Goal: Navigation & Orientation: Find specific page/section

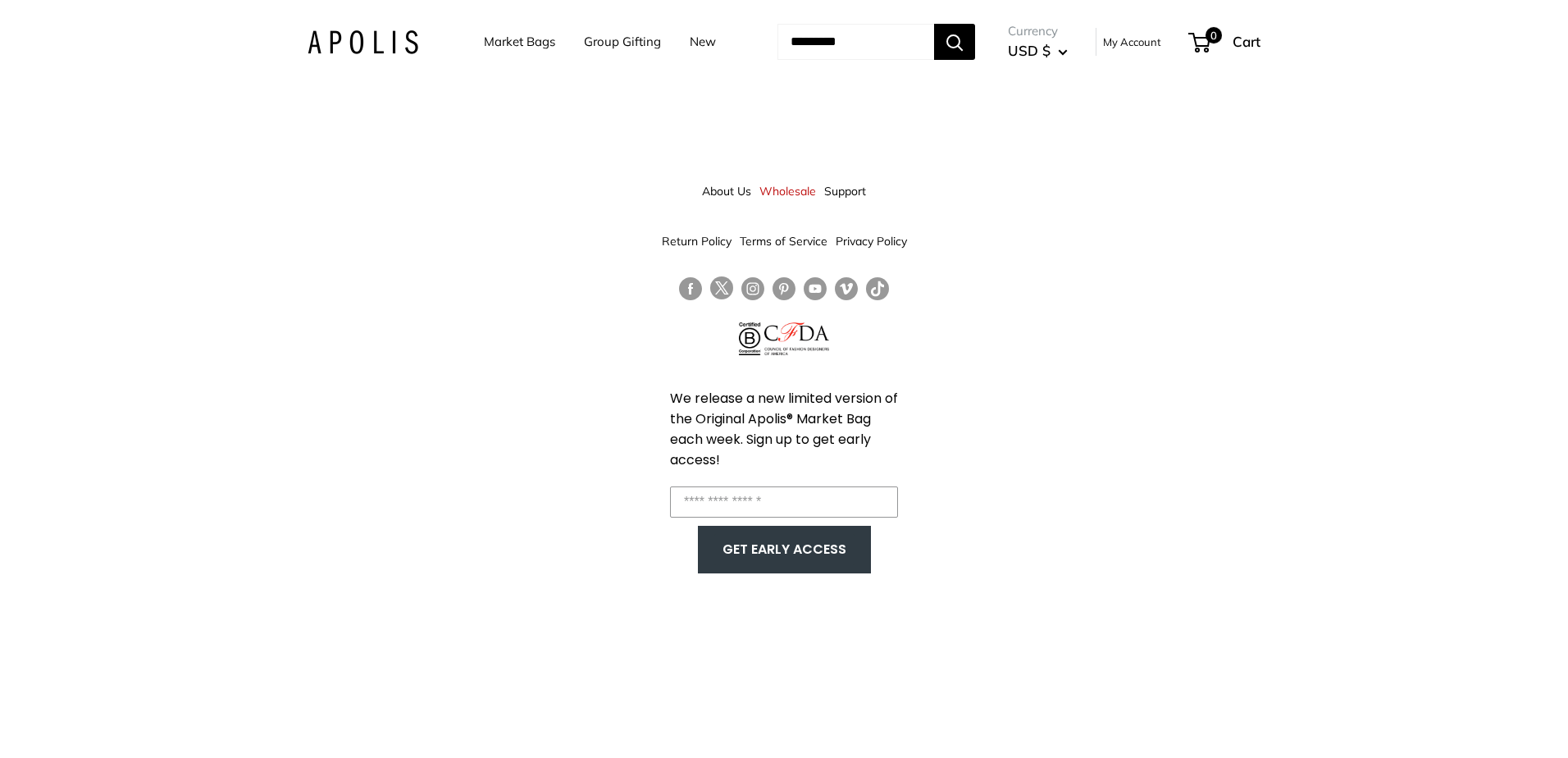
click at [502, 49] on link "Market Bags" at bounding box center [519, 41] width 71 height 23
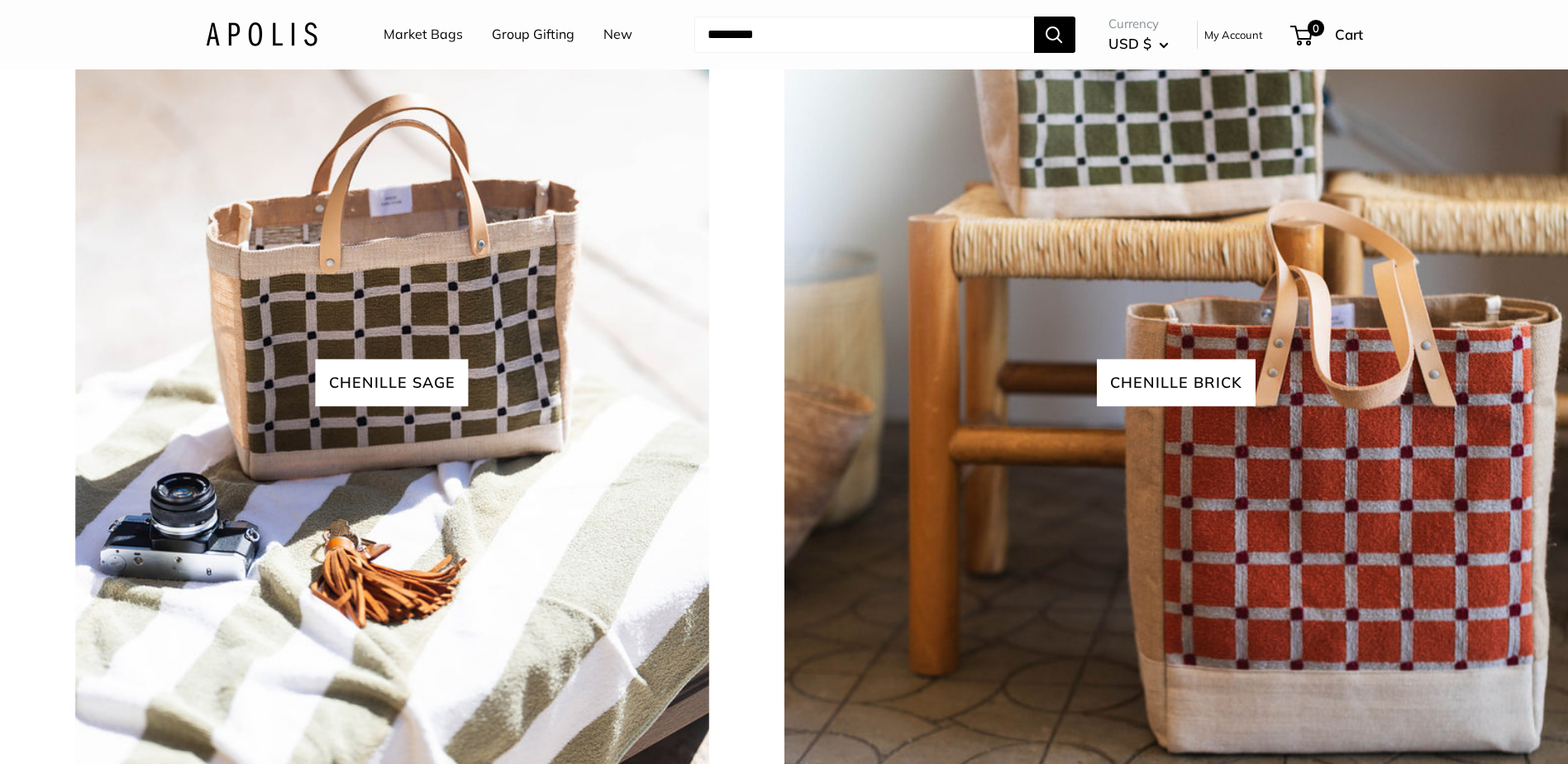
scroll to position [4216, 0]
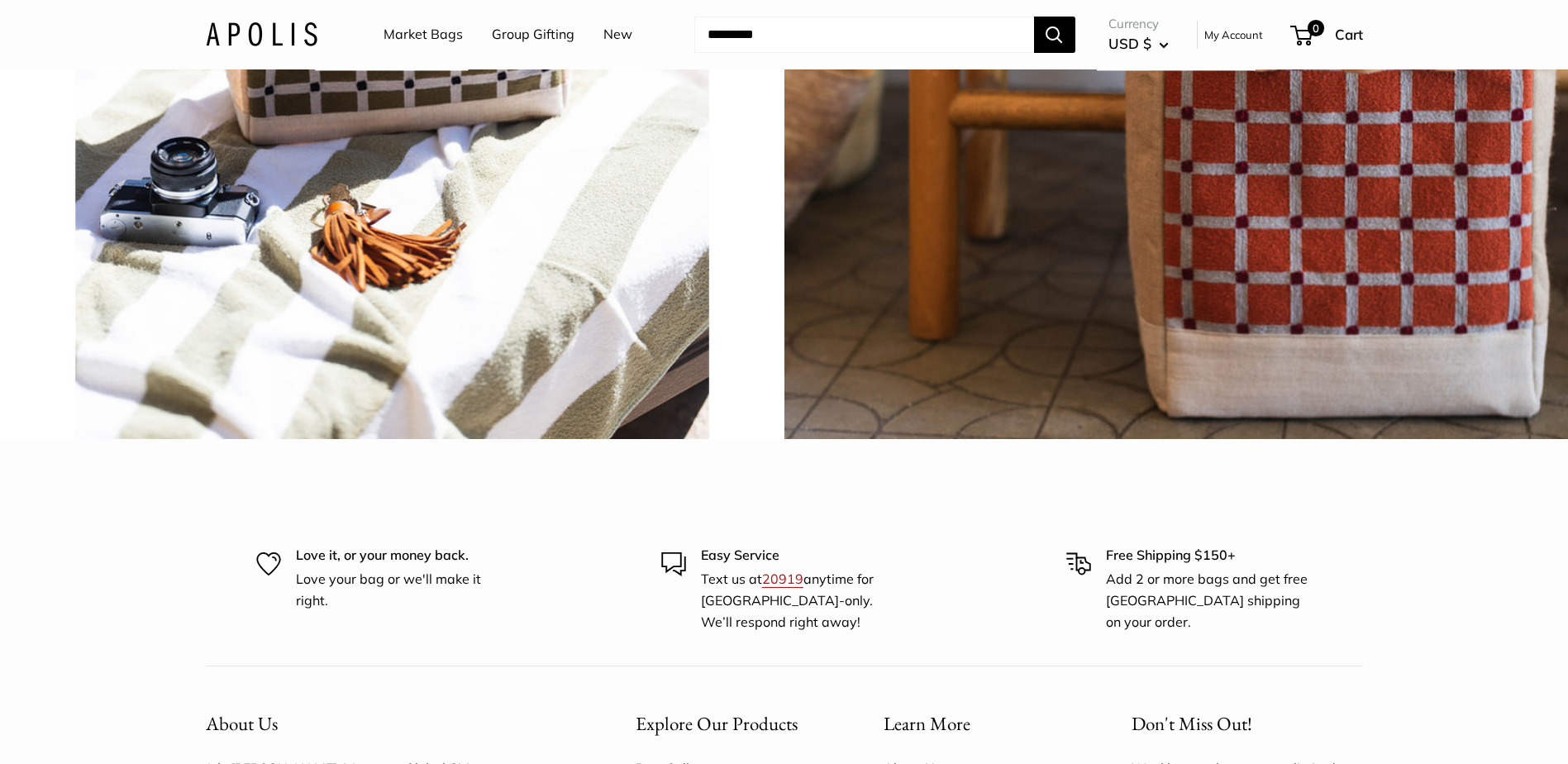
click at [451, 35] on link "Market Bags" at bounding box center [423, 34] width 79 height 25
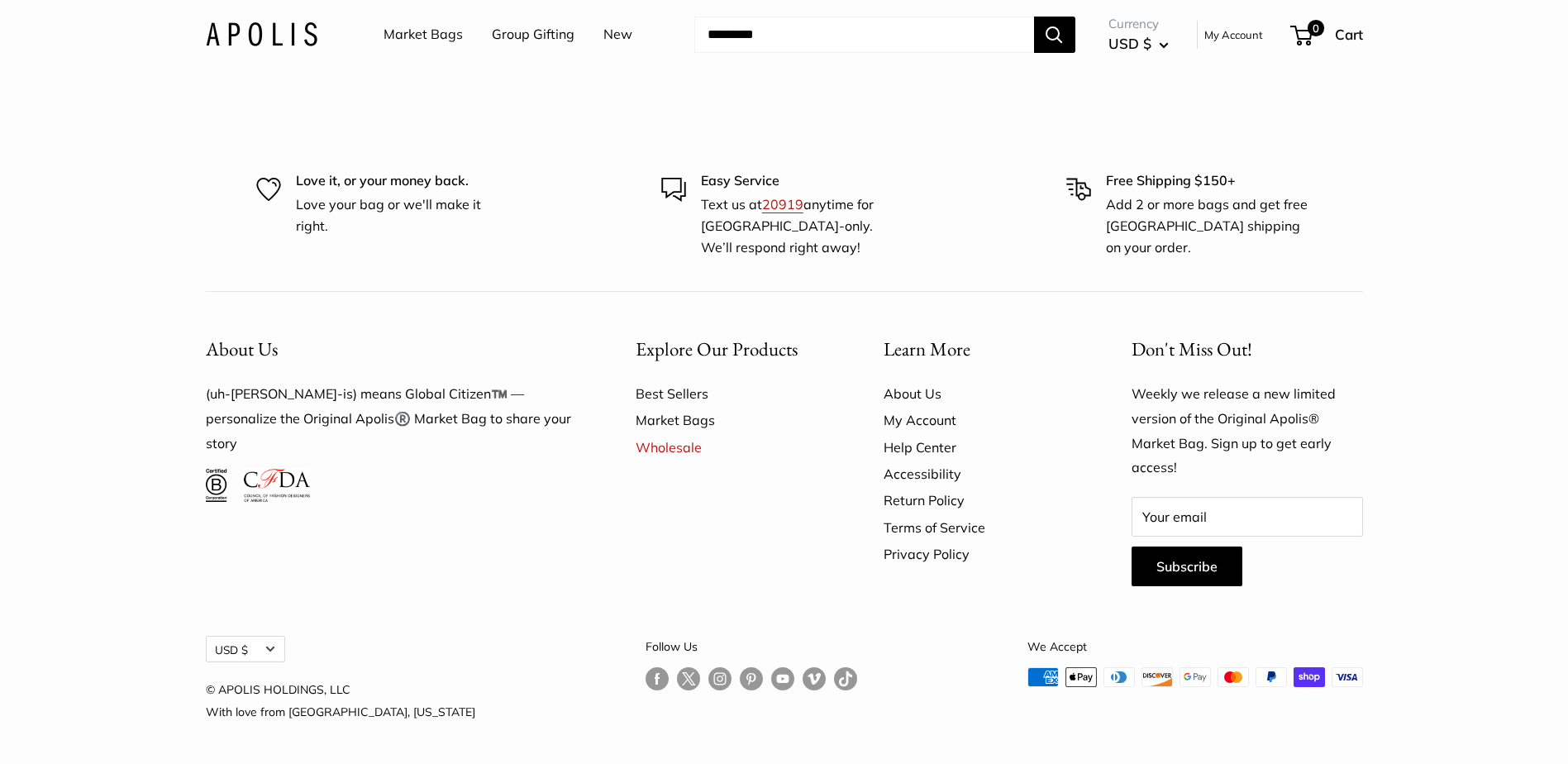
scroll to position [5116, 0]
